Goal: Navigation & Orientation: Go to known website

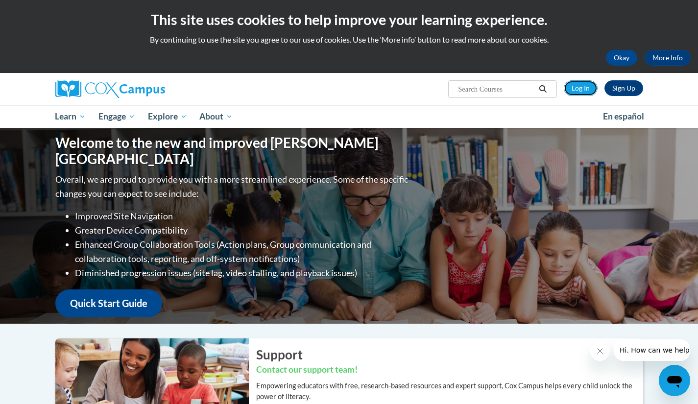
click at [569, 89] on link "Log In" at bounding box center [580, 88] width 34 height 16
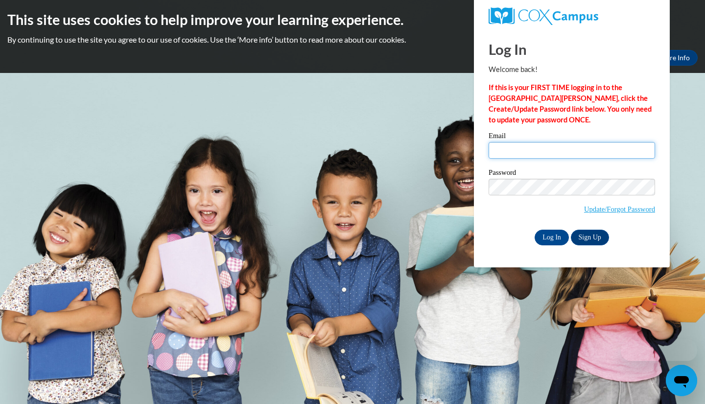
type input "[PERSON_NAME][EMAIL_ADDRESS][DOMAIN_NAME]"
click at [550, 232] on input "Log In" at bounding box center [552, 238] width 34 height 16
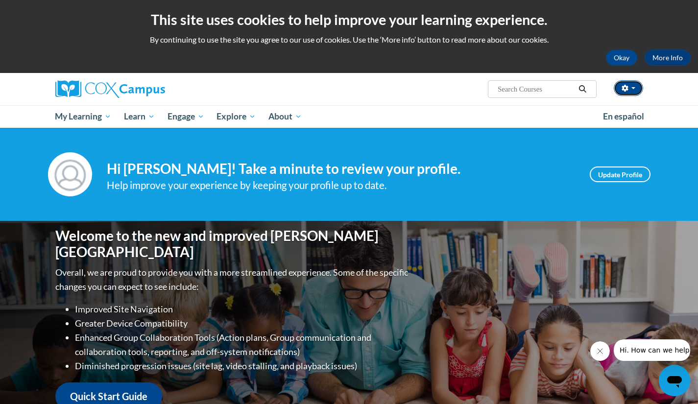
click at [629, 86] on button "button" at bounding box center [627, 88] width 29 height 16
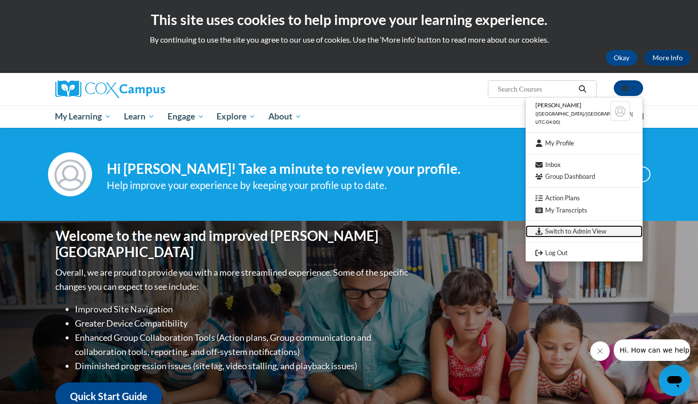
click at [594, 232] on link "Switch to Admin View" at bounding box center [583, 231] width 117 height 12
